Goal: Task Accomplishment & Management: Manage account settings

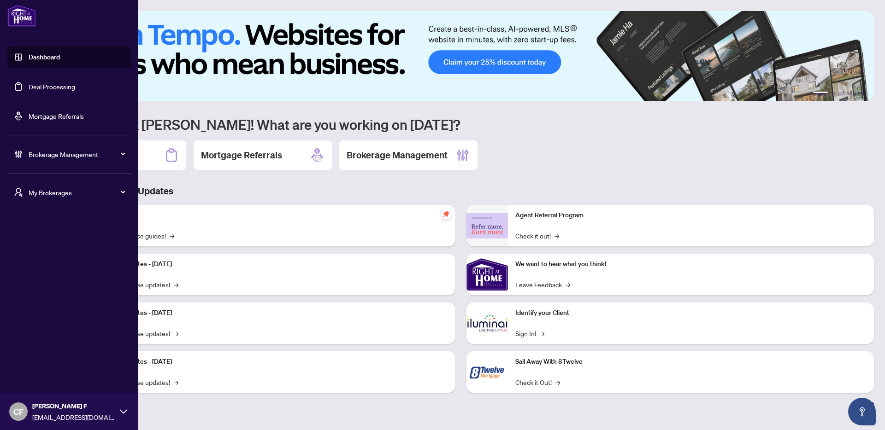
click at [36, 190] on span "My Brokerages" at bounding box center [77, 193] width 96 height 10
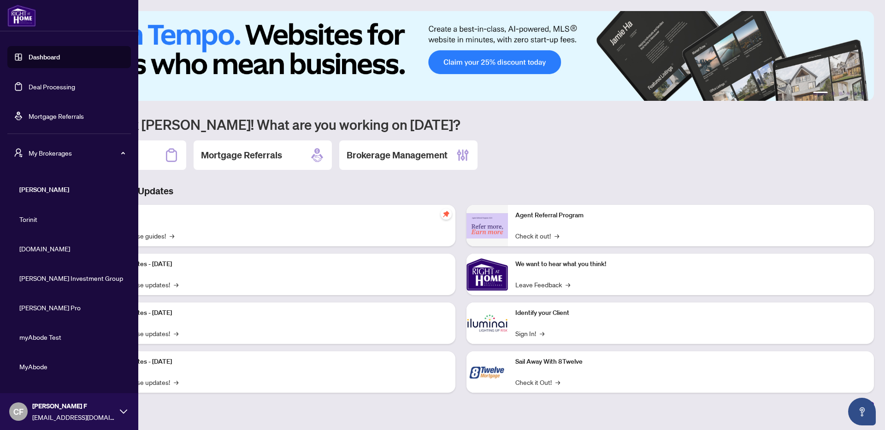
scroll to position [36, 0]
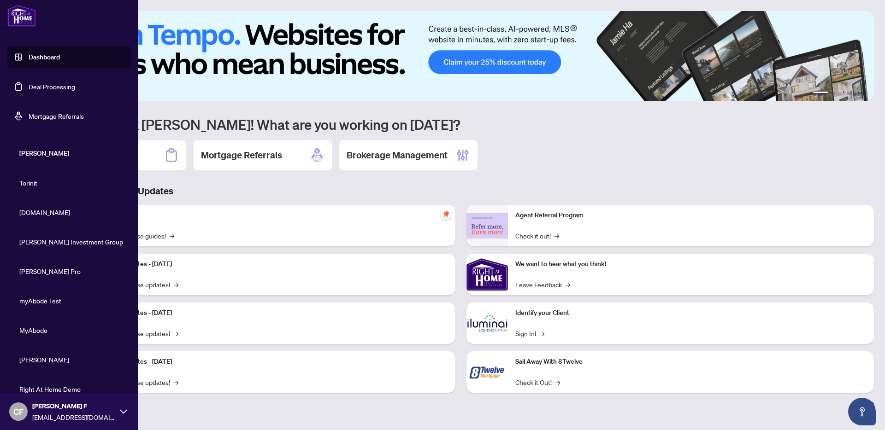
click at [37, 362] on span "[PERSON_NAME]" at bounding box center [71, 360] width 105 height 10
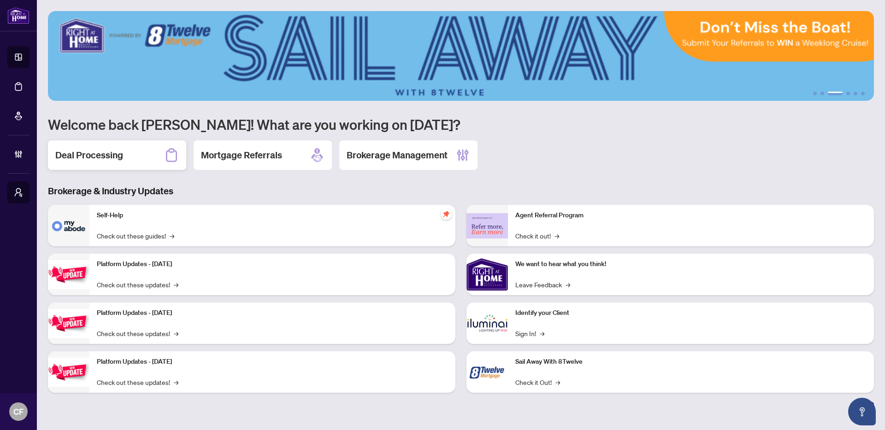
scroll to position [0, 0]
click at [166, 158] on icon at bounding box center [171, 155] width 11 height 13
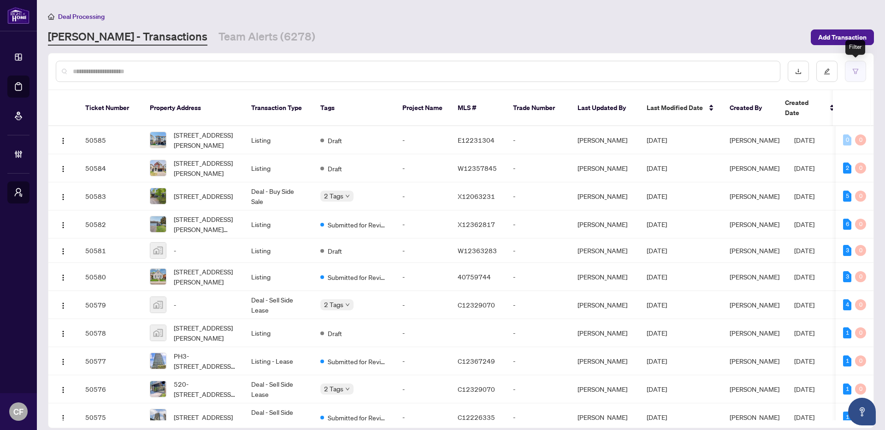
click at [863, 71] on button "button" at bounding box center [855, 71] width 21 height 21
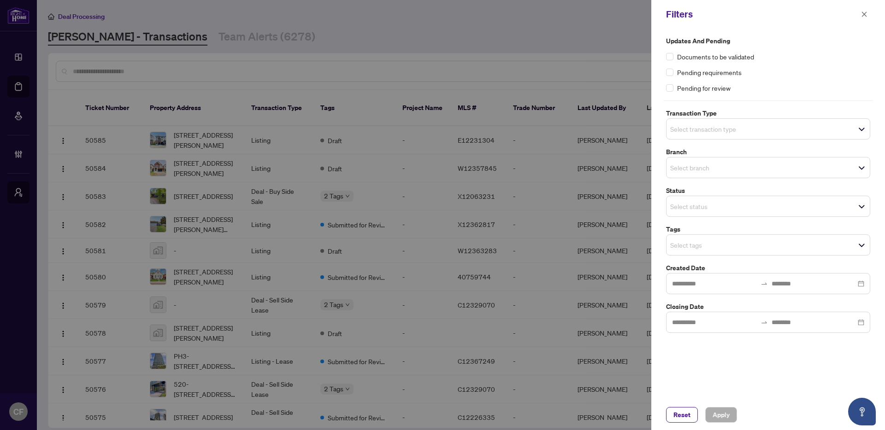
click at [720, 128] on input "search" at bounding box center [702, 128] width 65 height 11
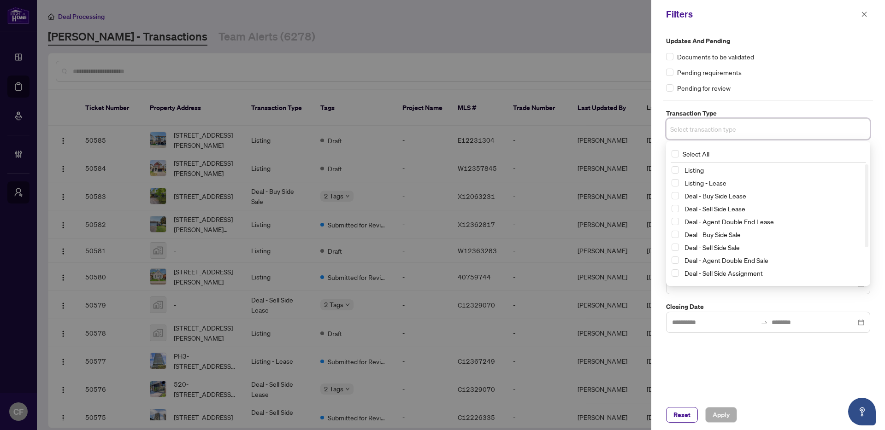
scroll to position [50, 0]
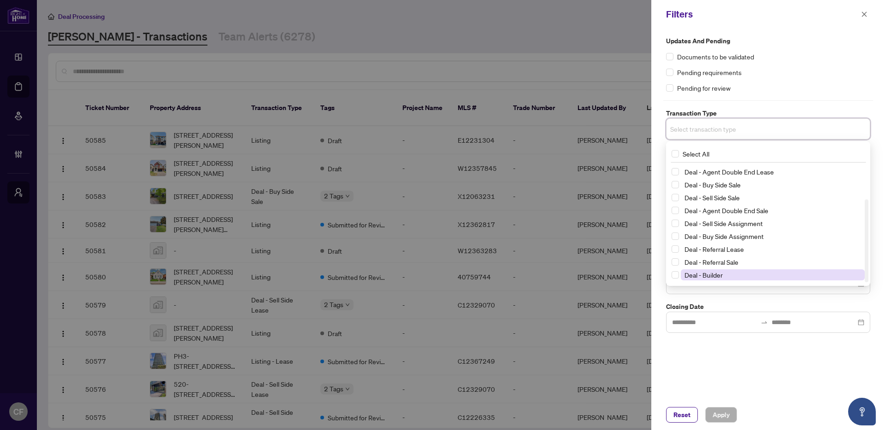
click at [712, 279] on span "Deal - Builder" at bounding box center [703, 275] width 38 height 8
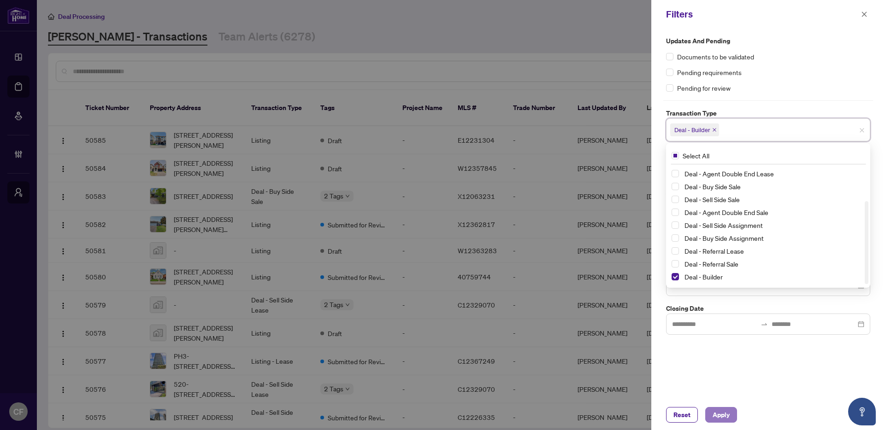
click at [722, 420] on span "Apply" at bounding box center [720, 415] width 17 height 15
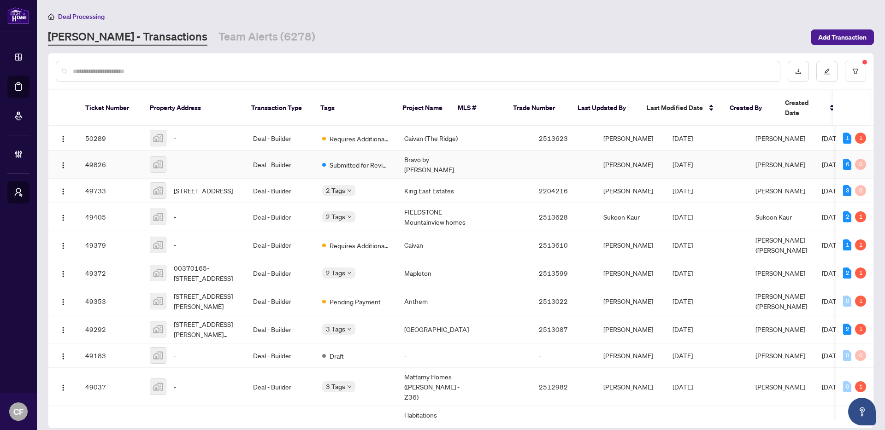
click at [297, 151] on td "Deal - Builder" at bounding box center [280, 165] width 69 height 28
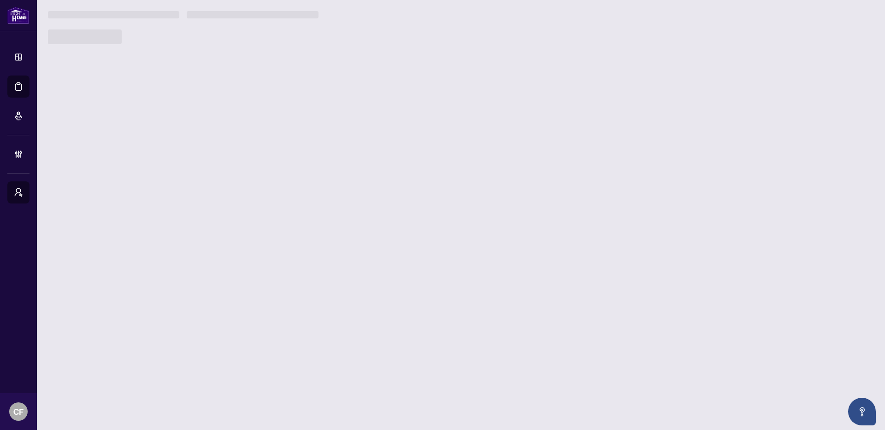
click at [297, 150] on main "Deal Processing [PERSON_NAME] - Transactions Team Alerts (6278) Add Transaction…" at bounding box center [461, 215] width 848 height 430
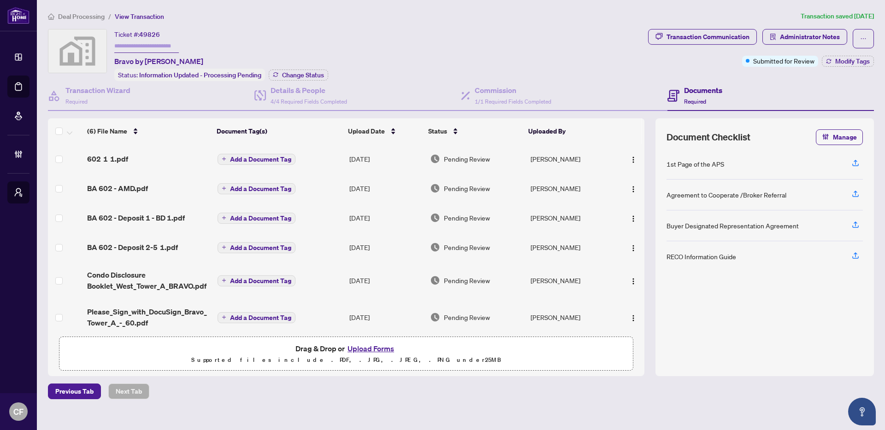
click at [96, 16] on span "Deal Processing" at bounding box center [81, 16] width 47 height 8
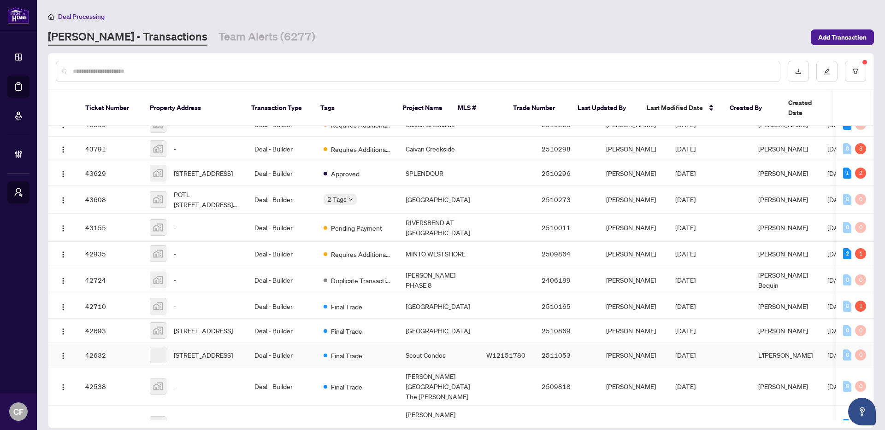
scroll to position [1066, 0]
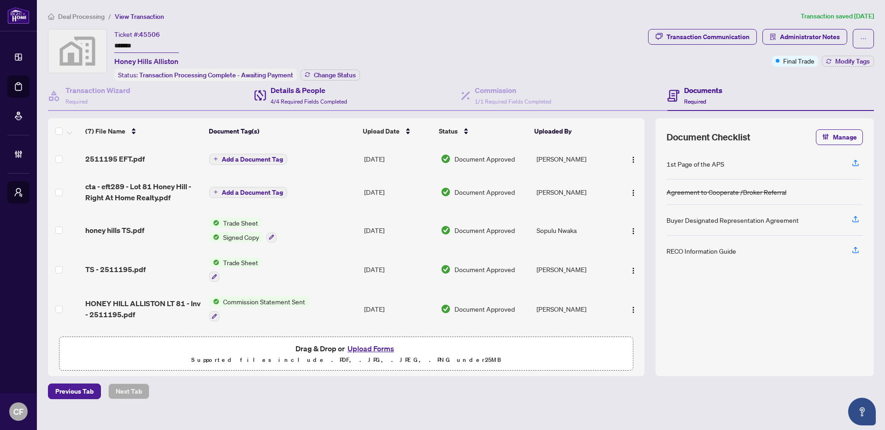
click at [369, 101] on div "Details & People 4/4 Required Fields Completed" at bounding box center [357, 96] width 206 height 30
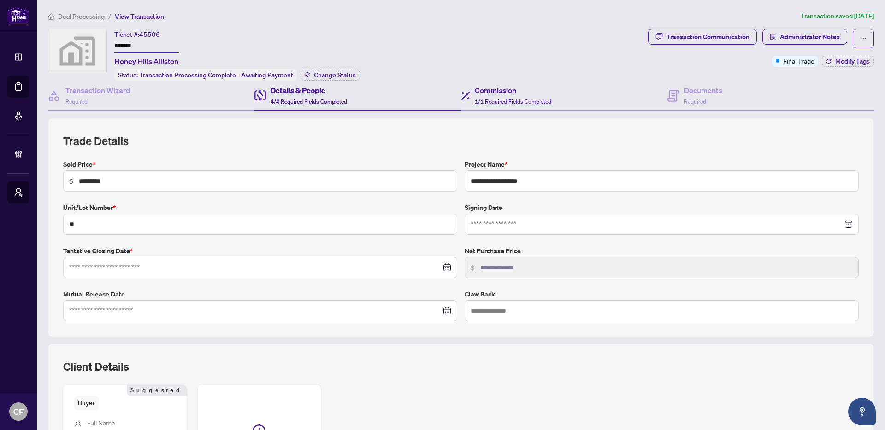
type input "**********"
click at [733, 95] on div "Documents Required" at bounding box center [770, 96] width 206 height 30
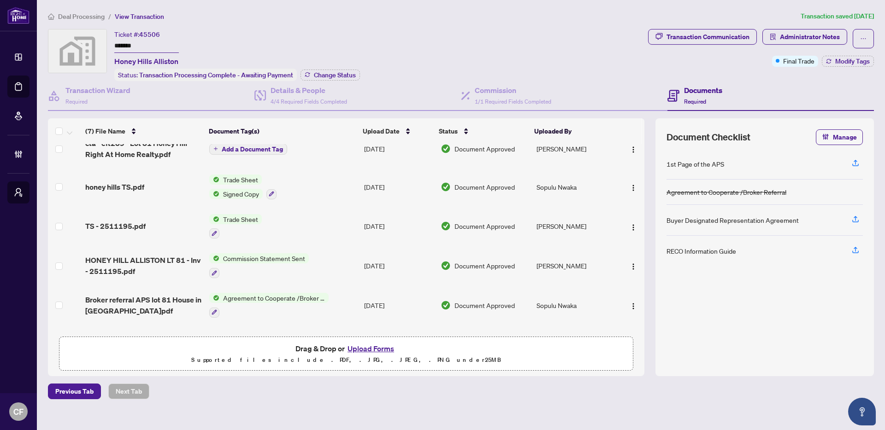
scroll to position [78, 0]
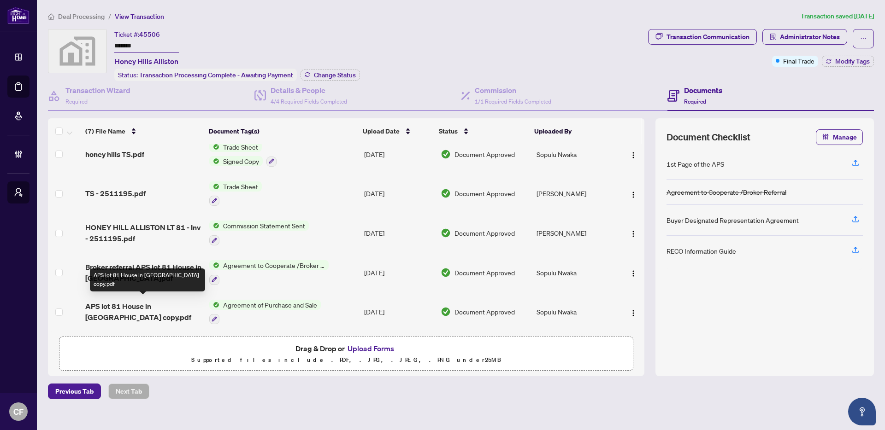
click at [135, 304] on span "APS lot 81 House in [GEOGRAPHIC_DATA] copy.pdf" at bounding box center [143, 312] width 117 height 22
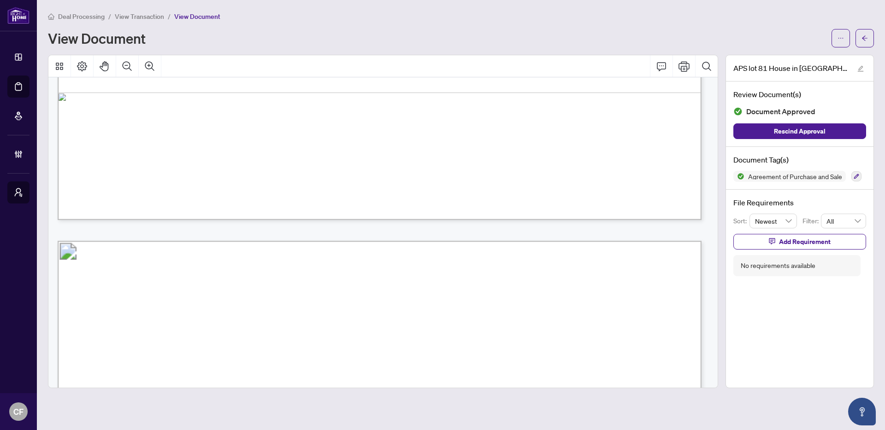
scroll to position [50440, 0]
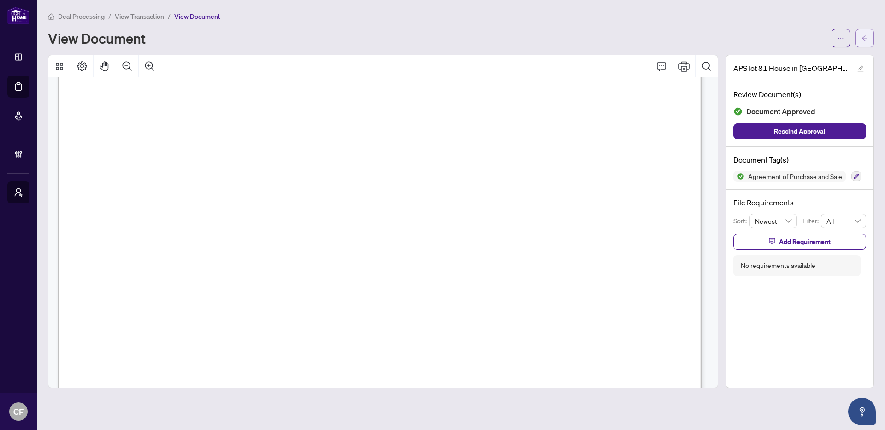
click at [867, 38] on icon "arrow-left" at bounding box center [864, 38] width 6 height 6
